Goal: Obtain resource: Download file/media

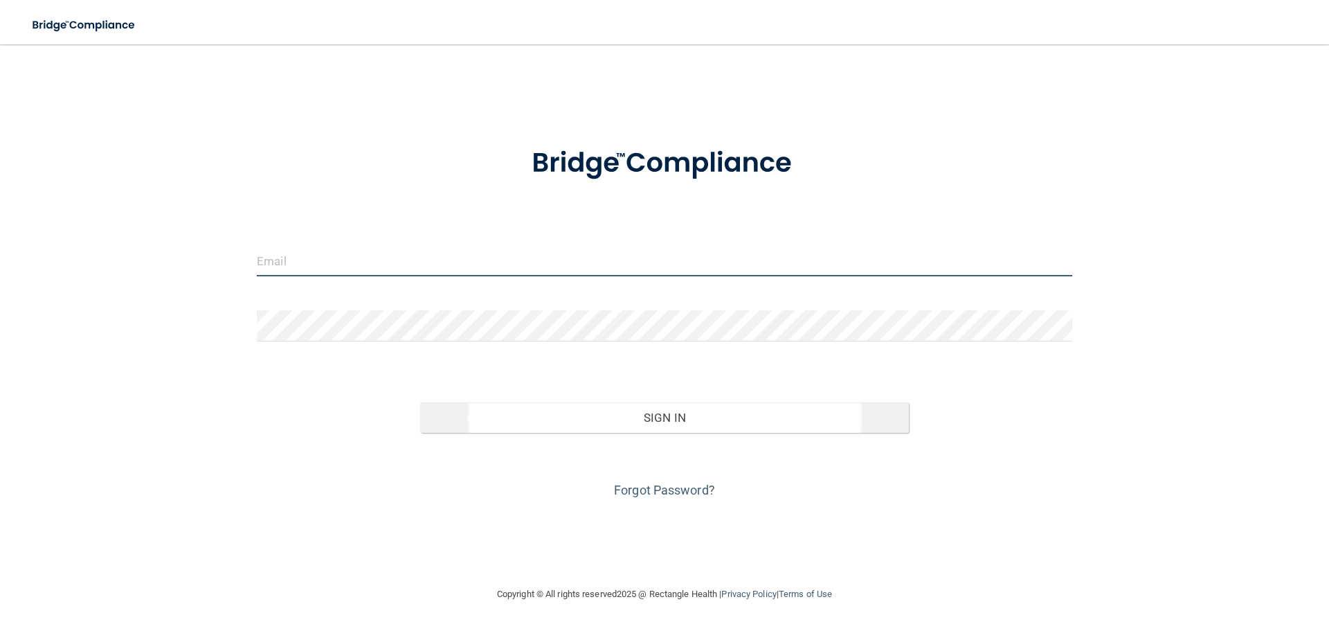
type input "[PERSON_NAME][EMAIL_ADDRESS][DOMAIN_NAME]"
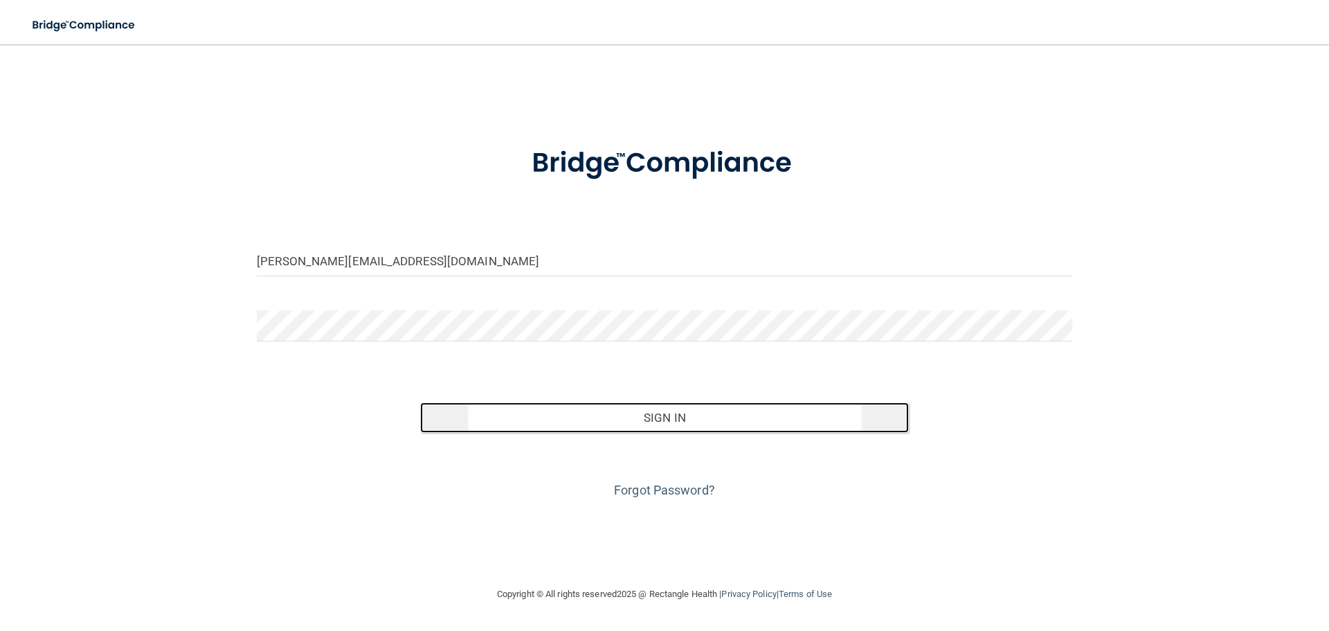
click at [845, 423] on button "Sign In" at bounding box center [665, 417] width 490 height 30
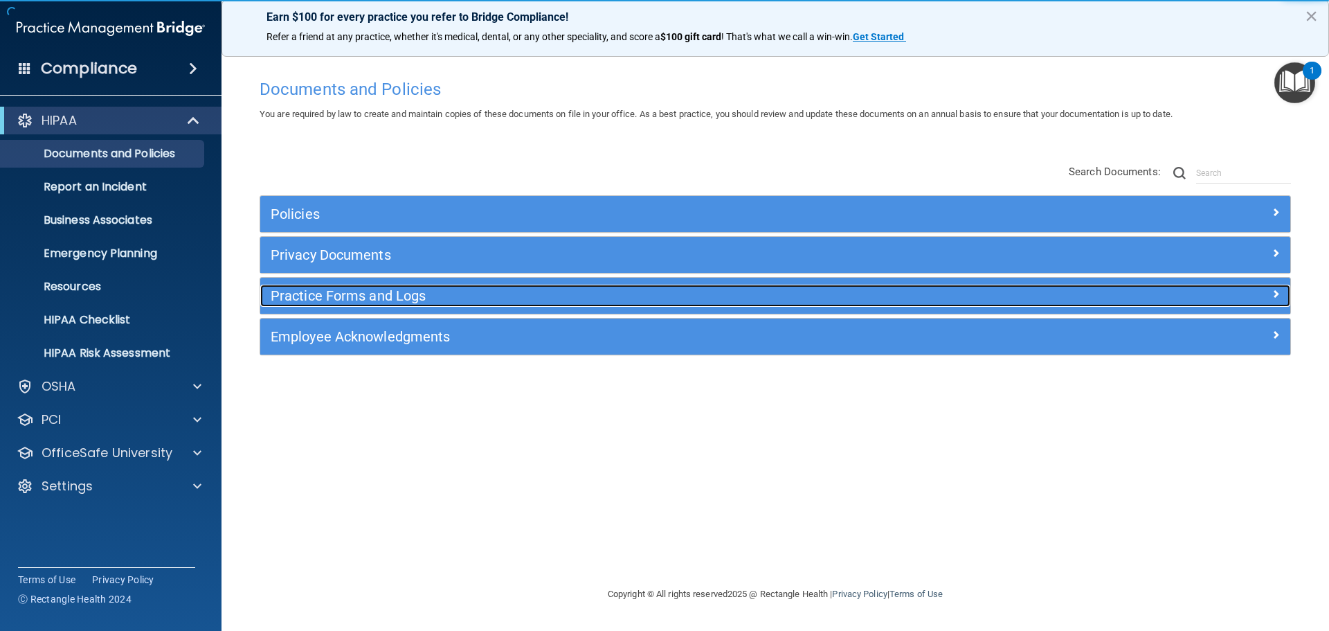
click at [329, 296] on h5 "Practice Forms and Logs" at bounding box center [647, 295] width 752 height 15
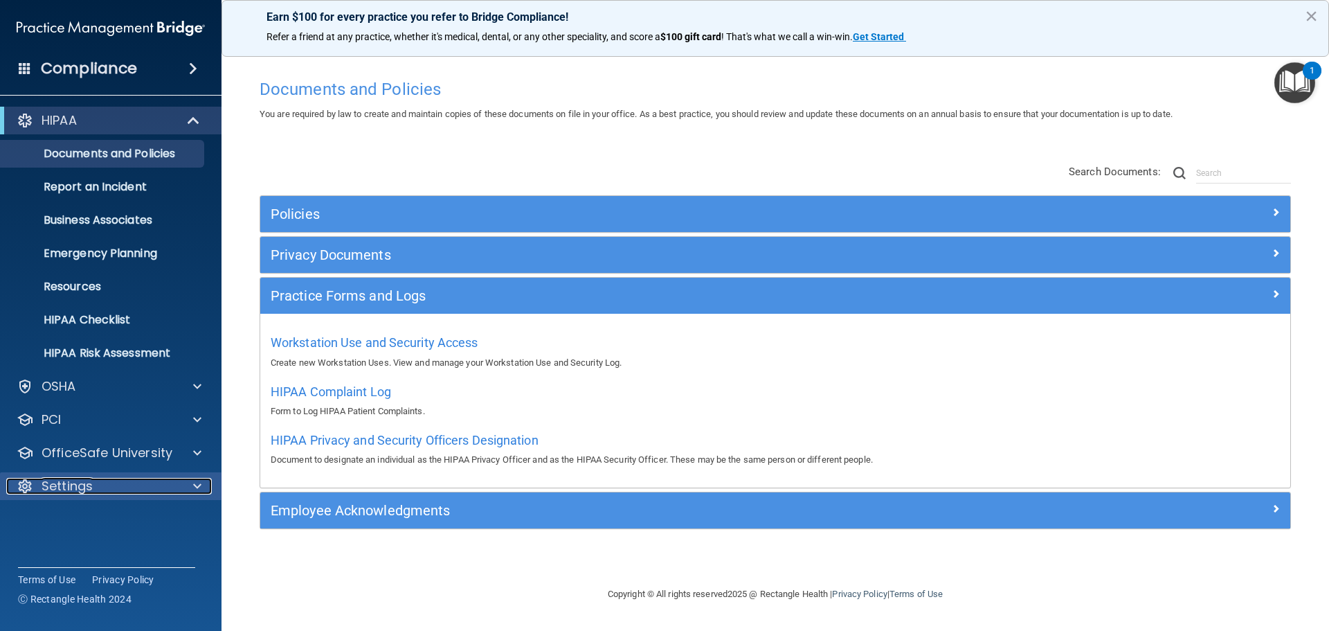
click at [80, 478] on p "Settings" at bounding box center [67, 486] width 51 height 17
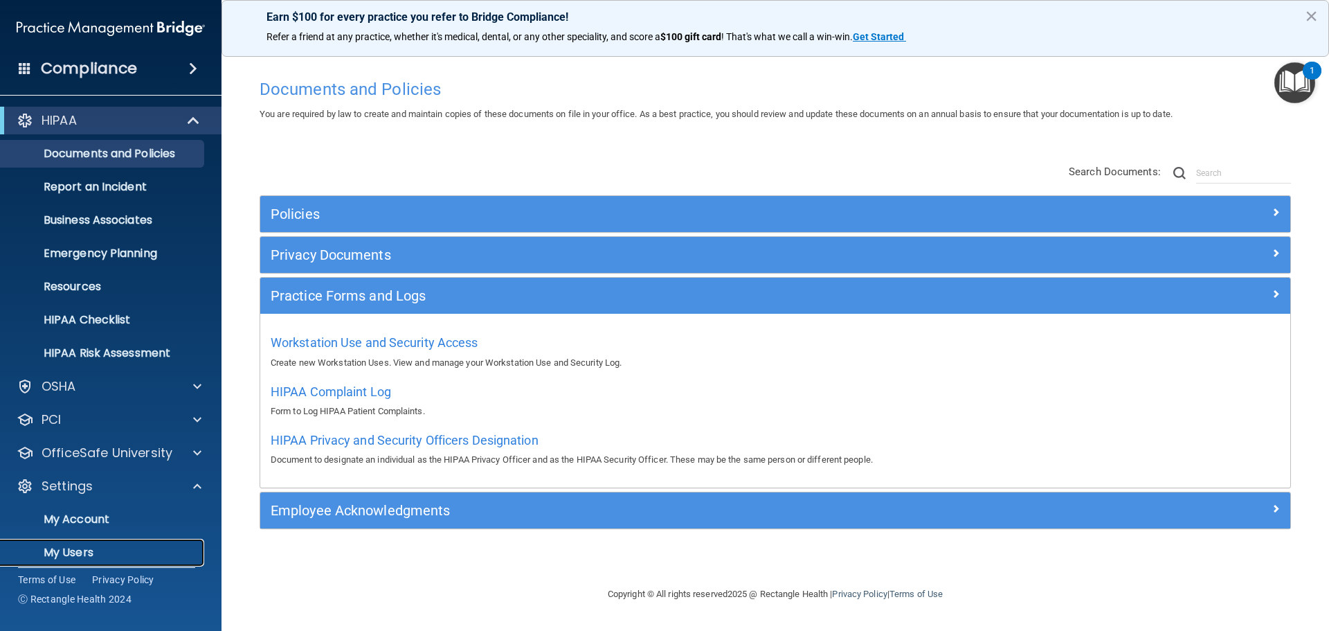
click at [88, 546] on p "My Users" at bounding box center [103, 553] width 189 height 14
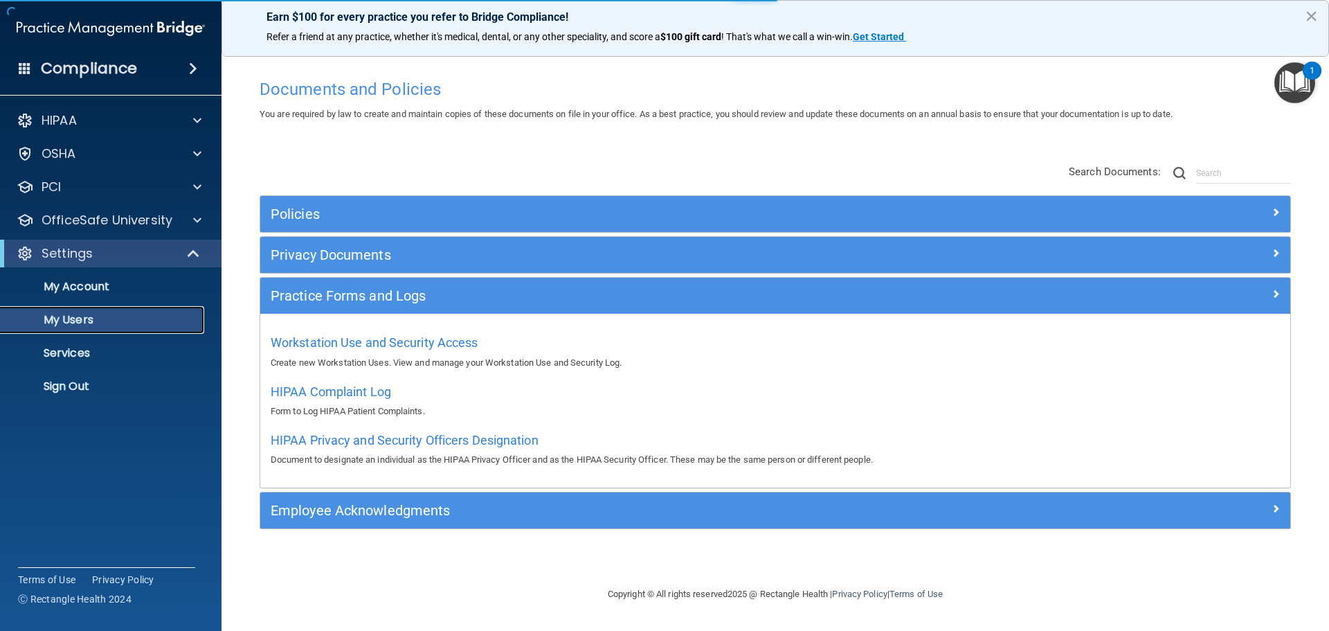
select select "20"
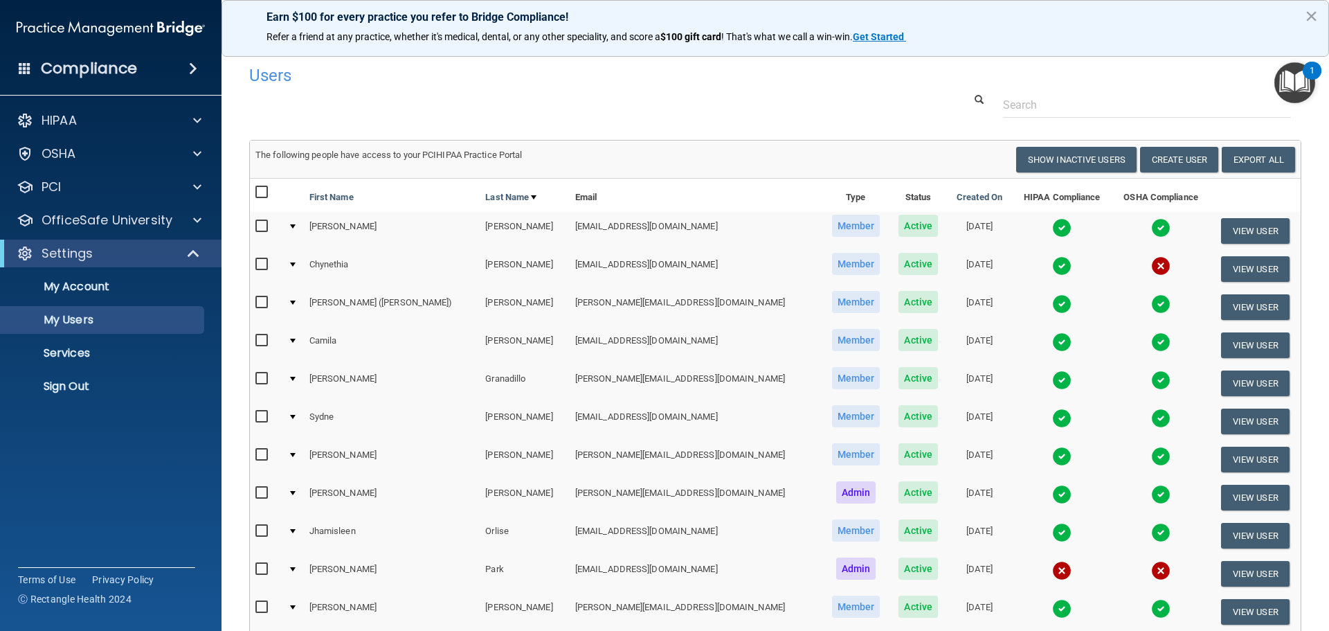
click at [1053, 264] on img at bounding box center [1062, 265] width 19 height 19
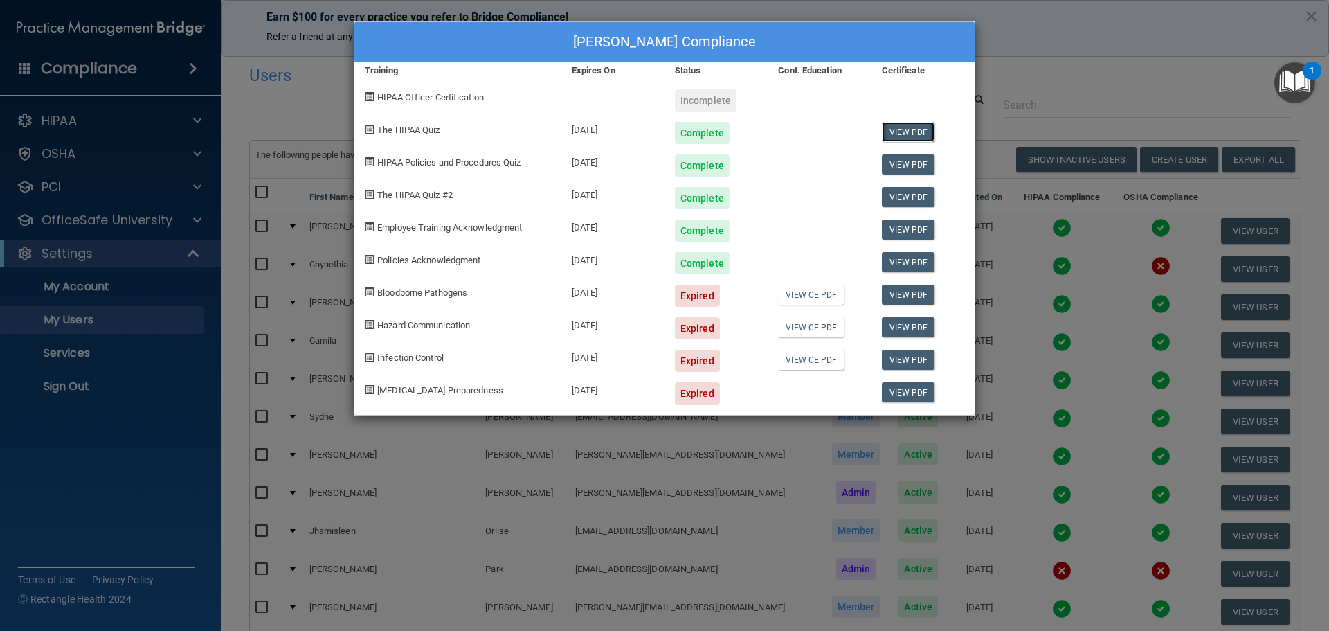
click at [897, 122] on link "View PDF" at bounding box center [908, 132] width 53 height 20
click at [891, 160] on link "View PDF" at bounding box center [908, 164] width 53 height 20
click at [929, 192] on link "View PDF" at bounding box center [908, 197] width 53 height 20
click at [914, 230] on link "View PDF" at bounding box center [908, 230] width 53 height 20
click at [906, 257] on link "View PDF" at bounding box center [908, 262] width 53 height 20
